Goal: Navigation & Orientation: Go to known website

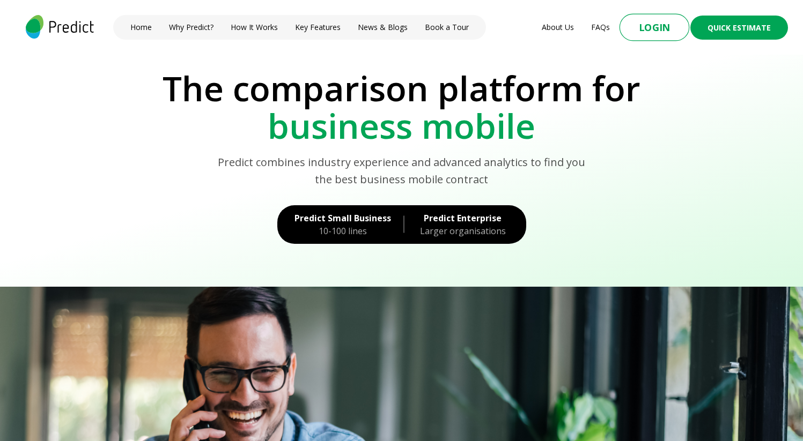
click at [654, 28] on button "Login" at bounding box center [654, 27] width 70 height 27
